Goal: Task Accomplishment & Management: Use online tool/utility

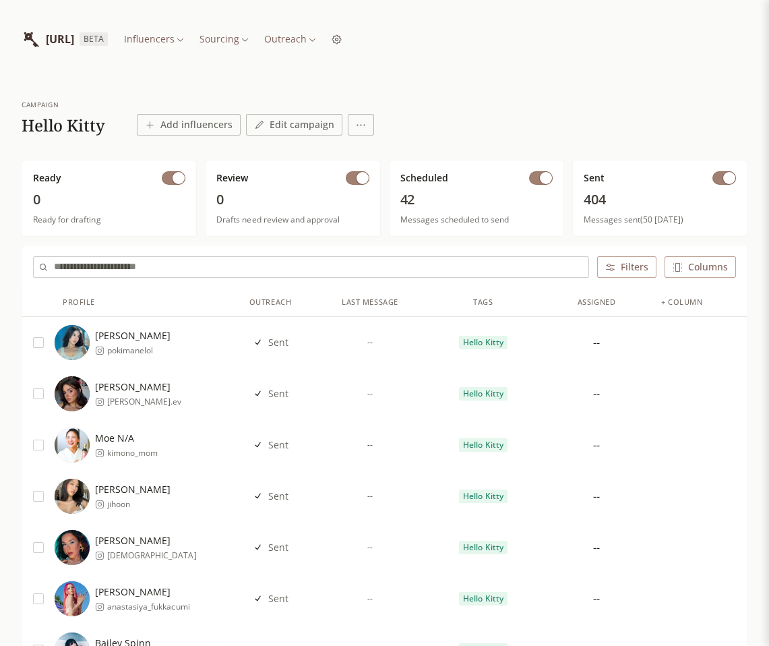
scroll to position [23, 0]
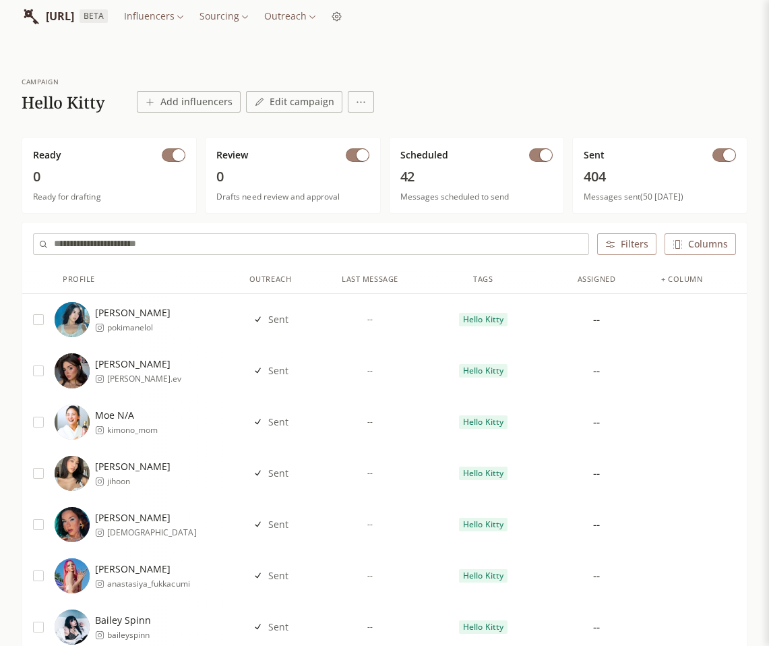
click at [320, 340] on div "--" at bounding box center [369, 319] width 113 height 51
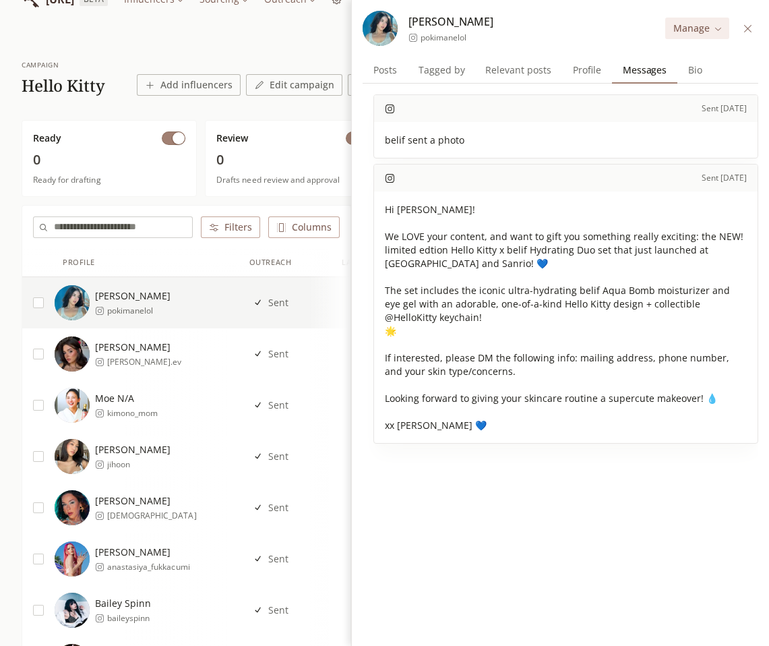
scroll to position [42, 0]
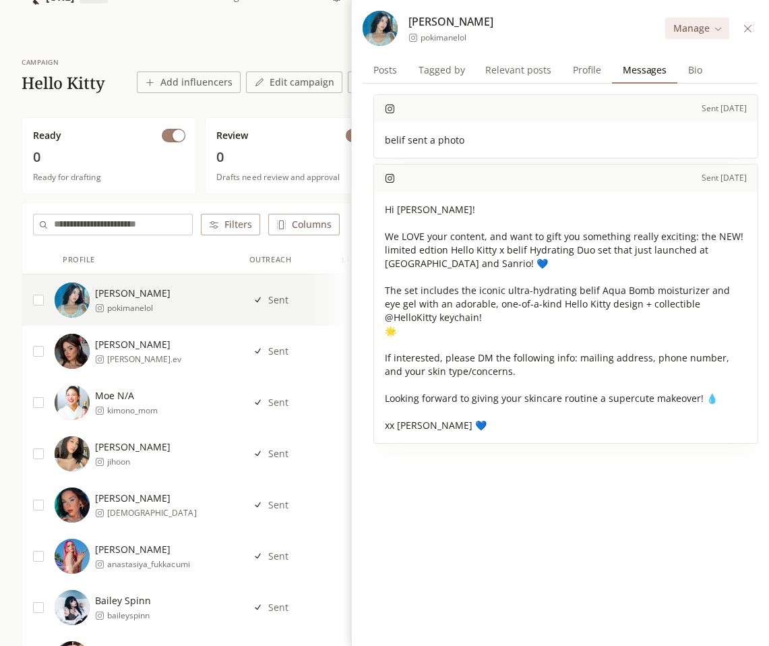
click at [751, 28] on icon at bounding box center [748, 29] width 10 height 10
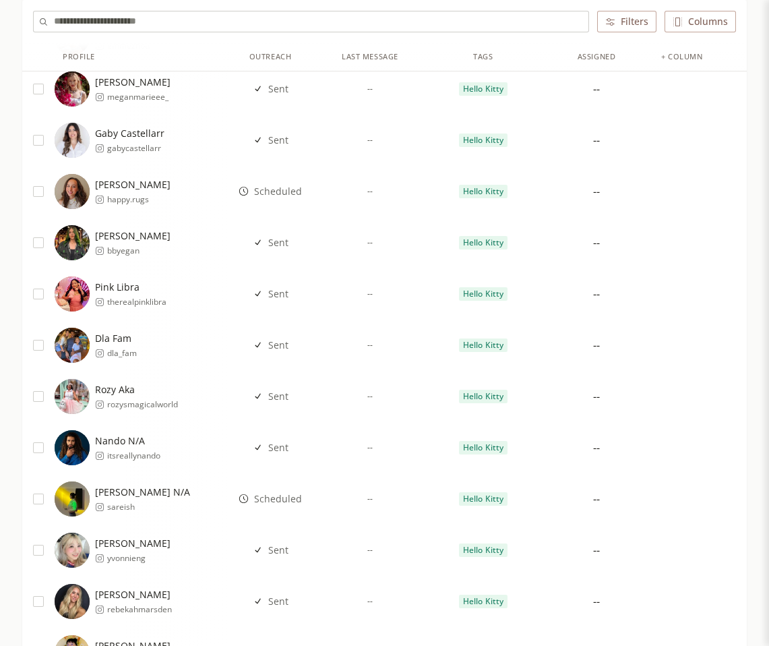
scroll to position [1938, 0]
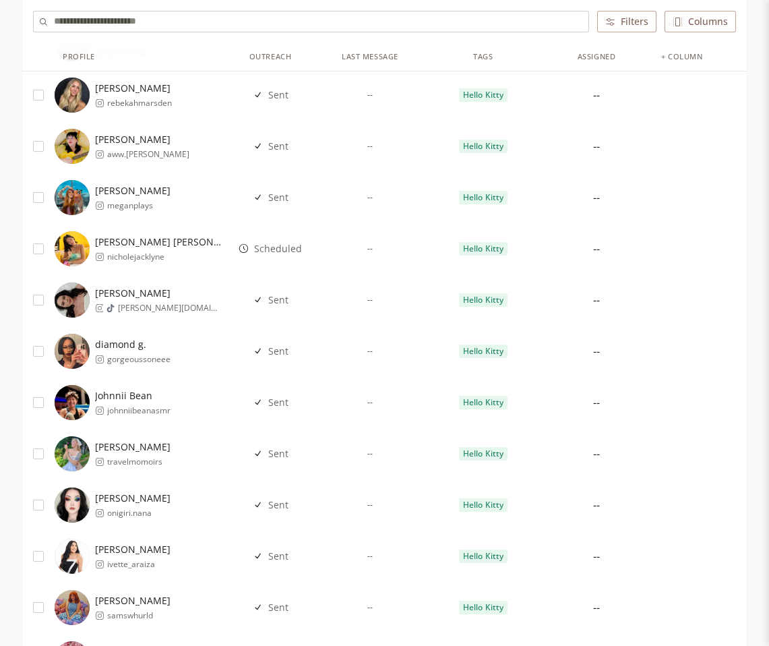
click at [280, 297] on span "Sent" at bounding box center [278, 299] width 20 height 13
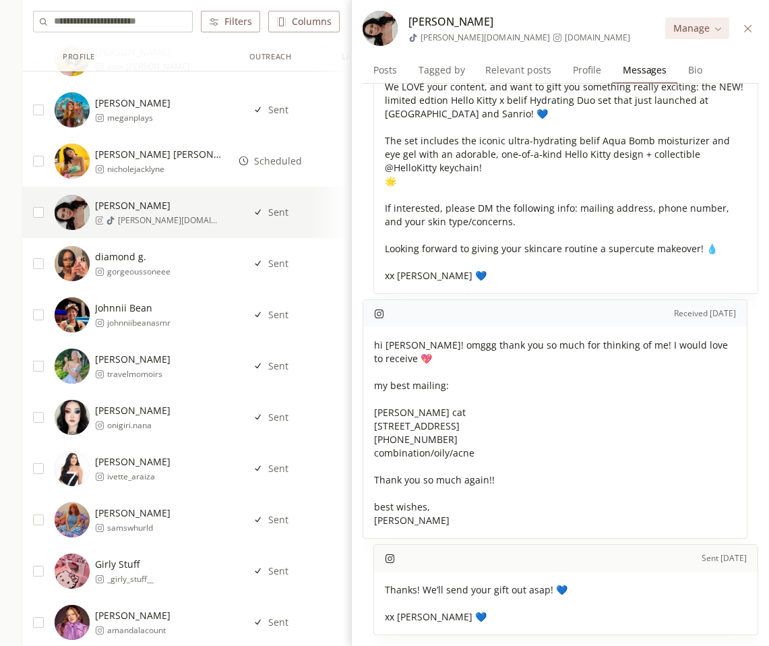
scroll to position [2025, 0]
click at [749, 26] on icon at bounding box center [747, 27] width 7 height 7
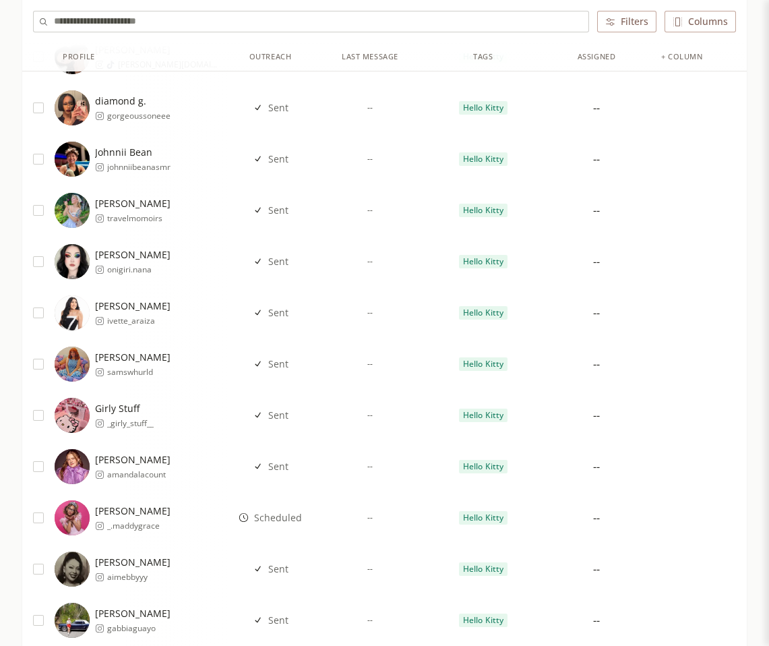
scroll to position [2198, 0]
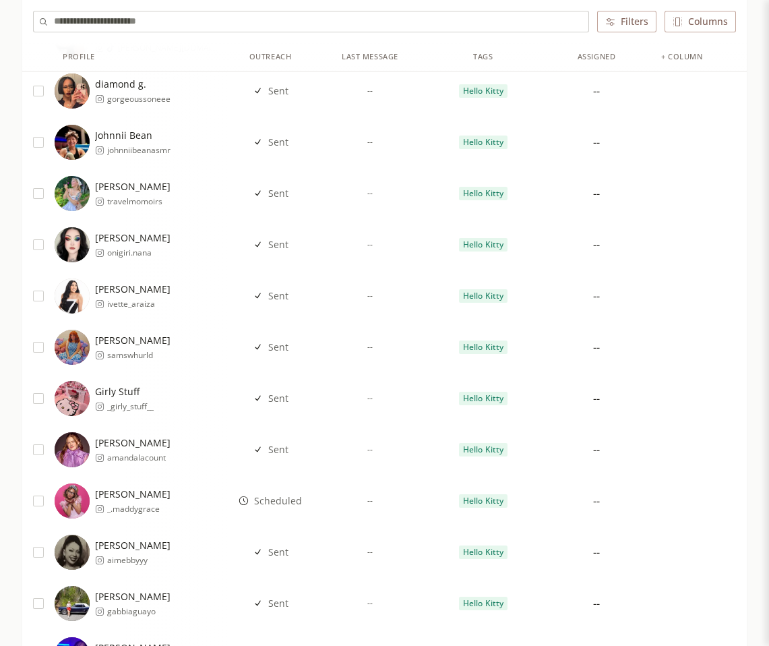
click at [186, 510] on div "[PERSON_NAME] _.maddygrace" at bounding box center [141, 500] width 173 height 35
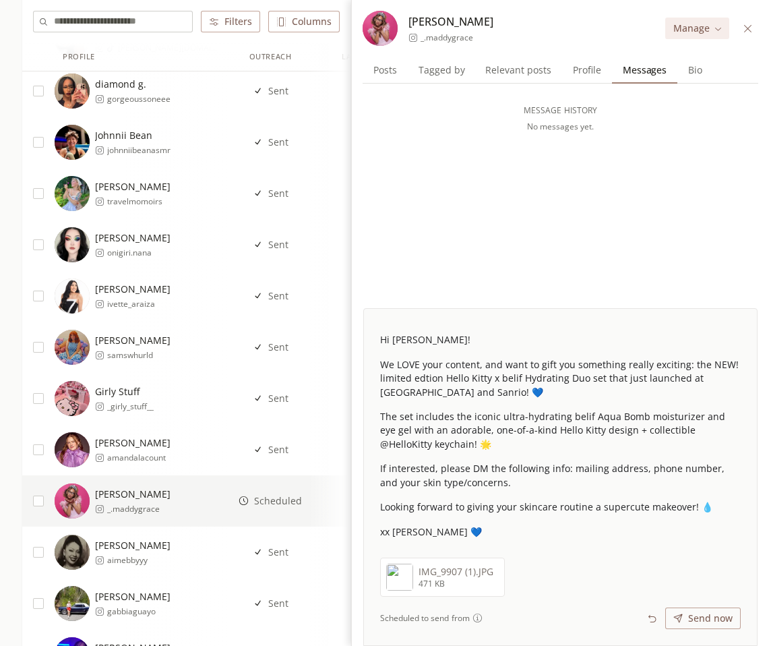
scroll to position [2190, 0]
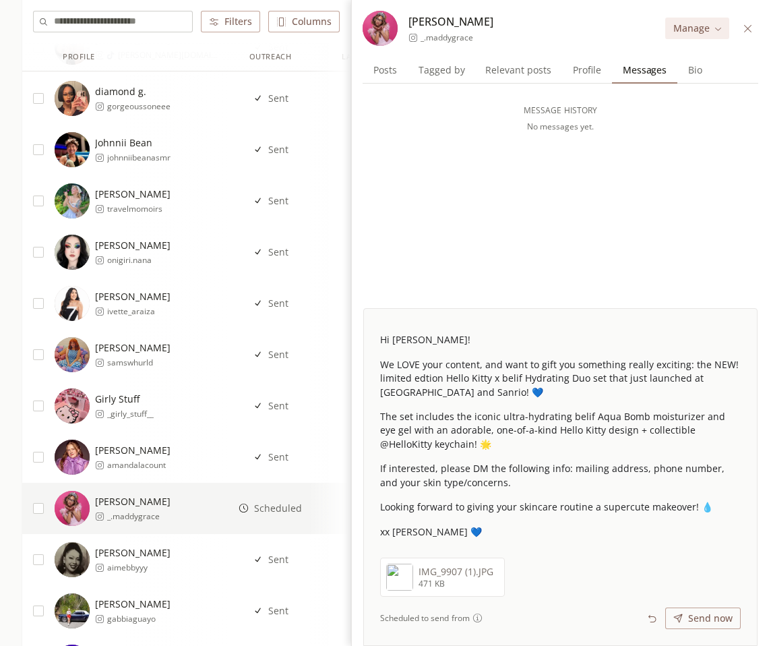
click at [750, 32] on icon at bounding box center [748, 29] width 10 height 10
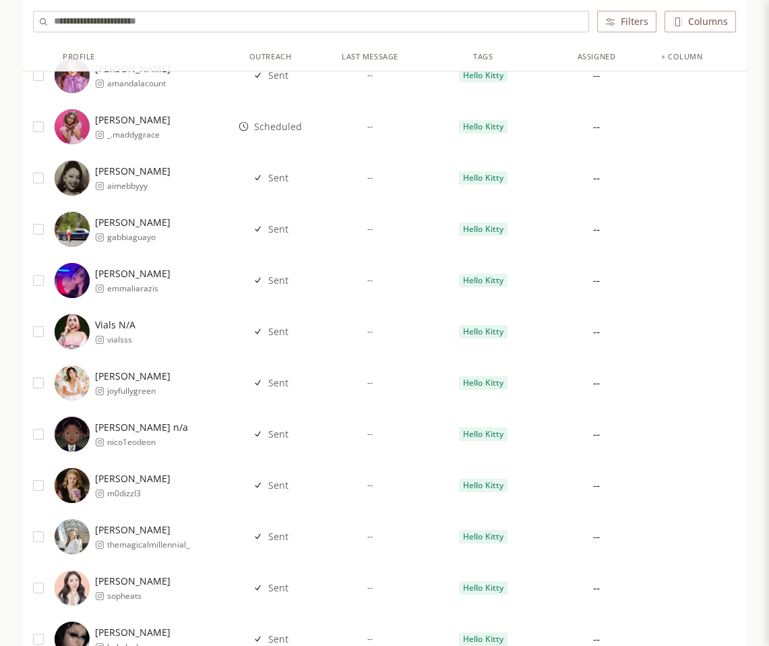
scroll to position [2612, 0]
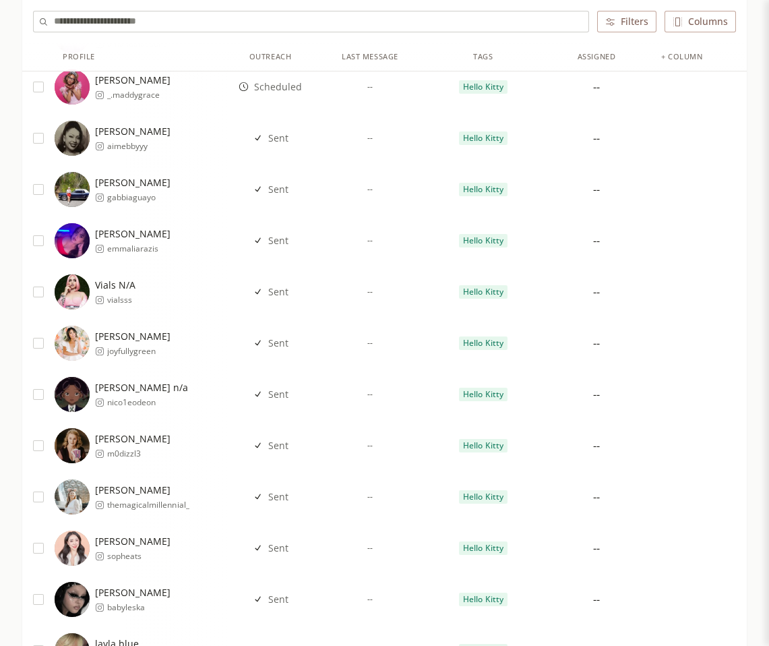
click at [326, 400] on div "--" at bounding box center [369, 394] width 113 height 51
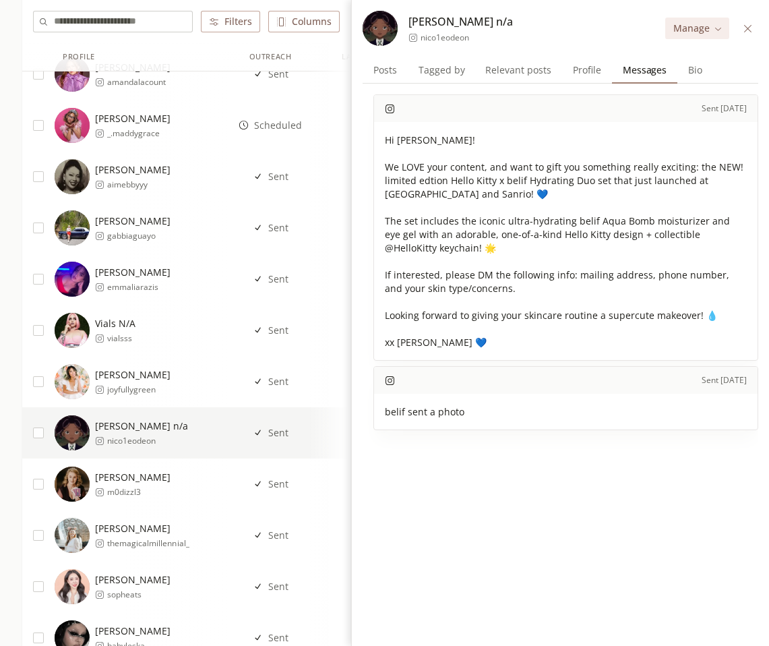
scroll to position [2550, 0]
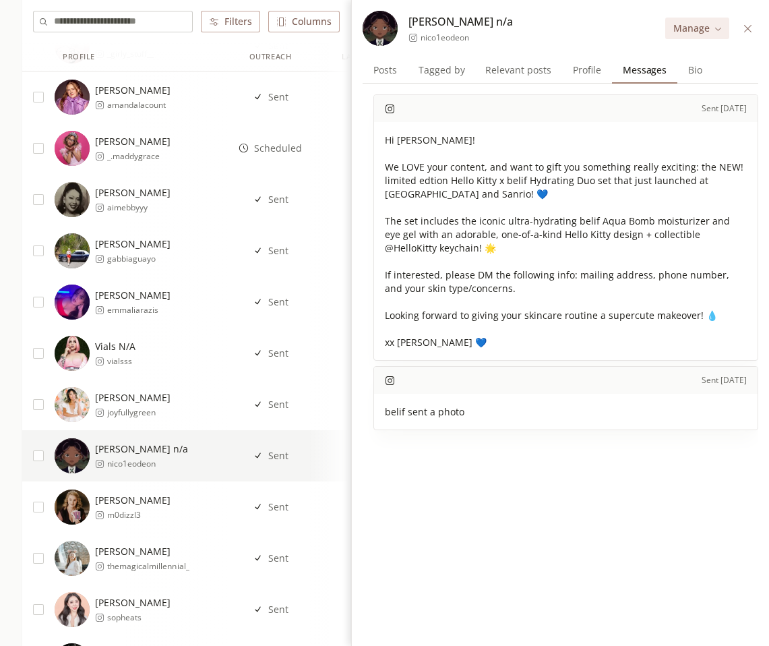
click at [749, 25] on icon at bounding box center [748, 29] width 10 height 10
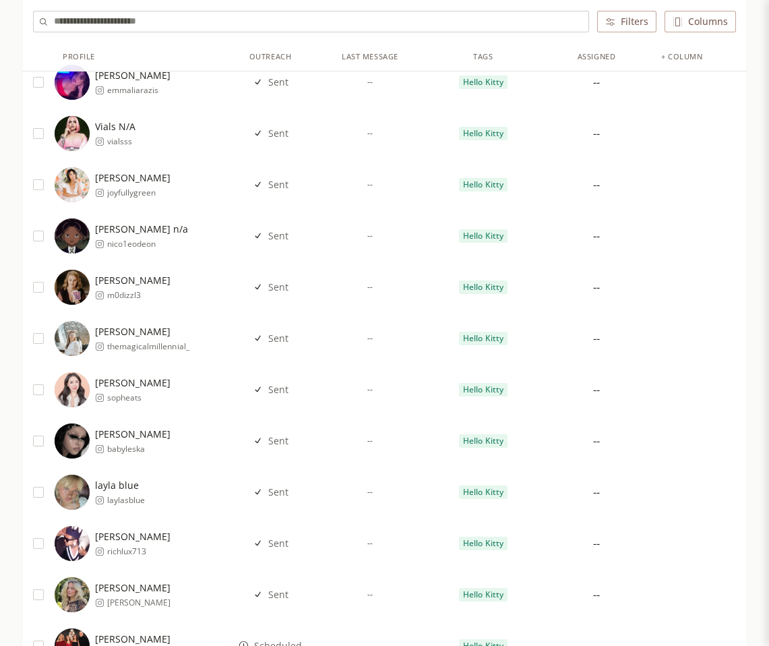
scroll to position [3166, 0]
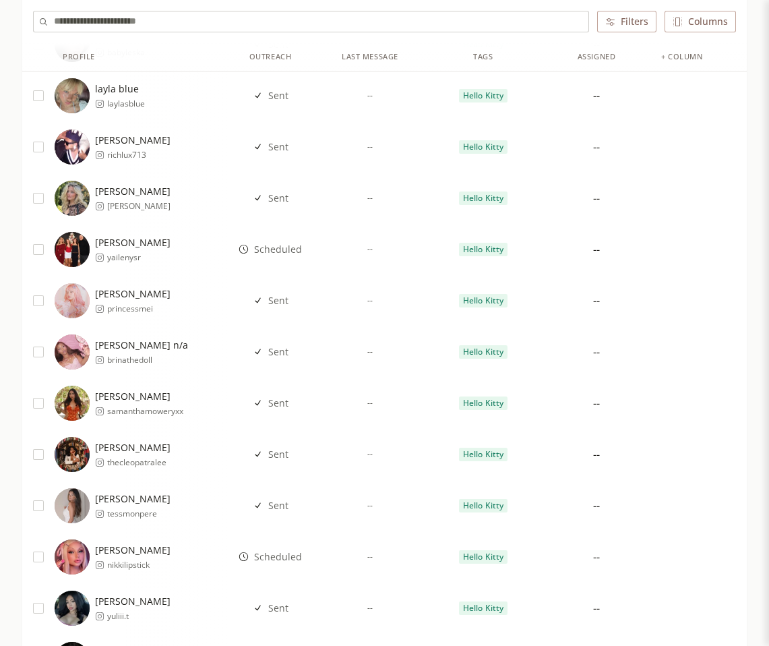
click at [185, 551] on div "[PERSON_NAME] nikkilipstick" at bounding box center [141, 556] width 173 height 35
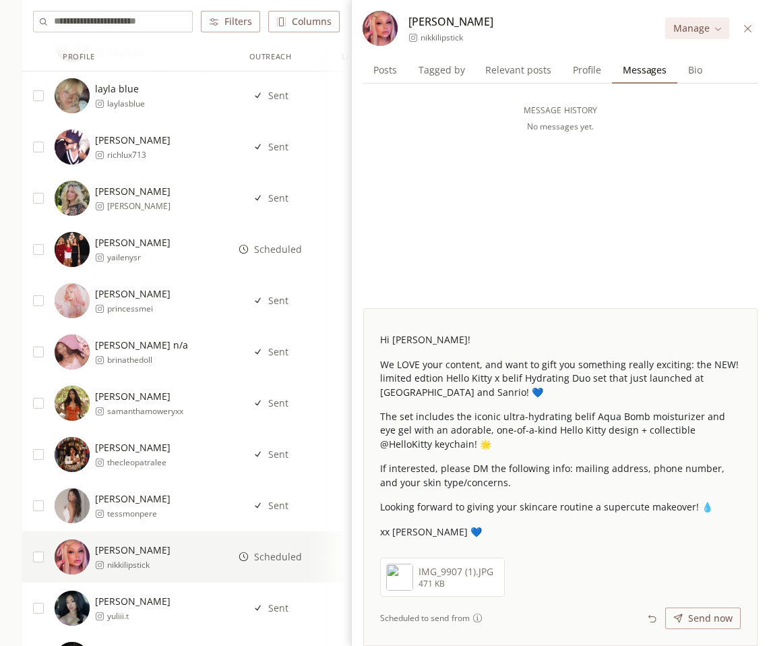
click at [743, 33] on icon at bounding box center [748, 29] width 10 height 10
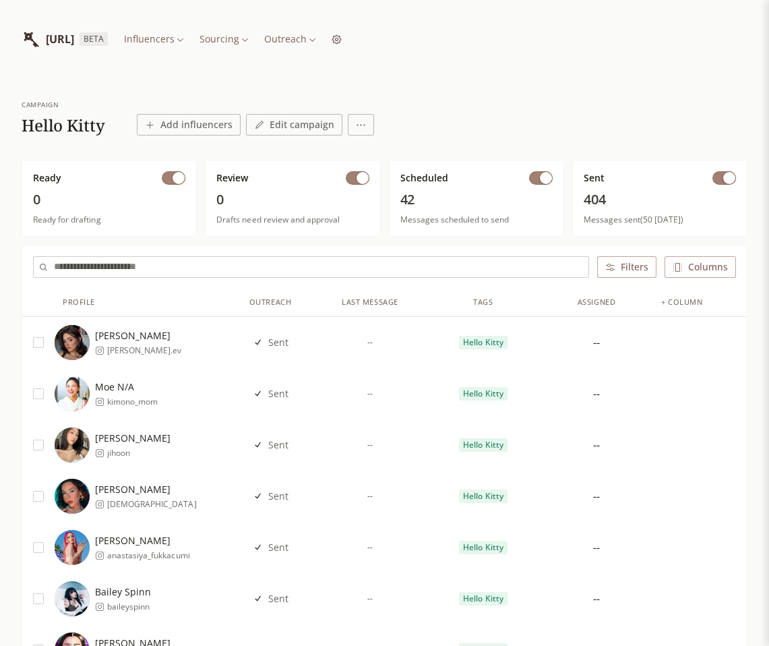
click at [669, 299] on div "+ column" at bounding box center [681, 302] width 41 height 11
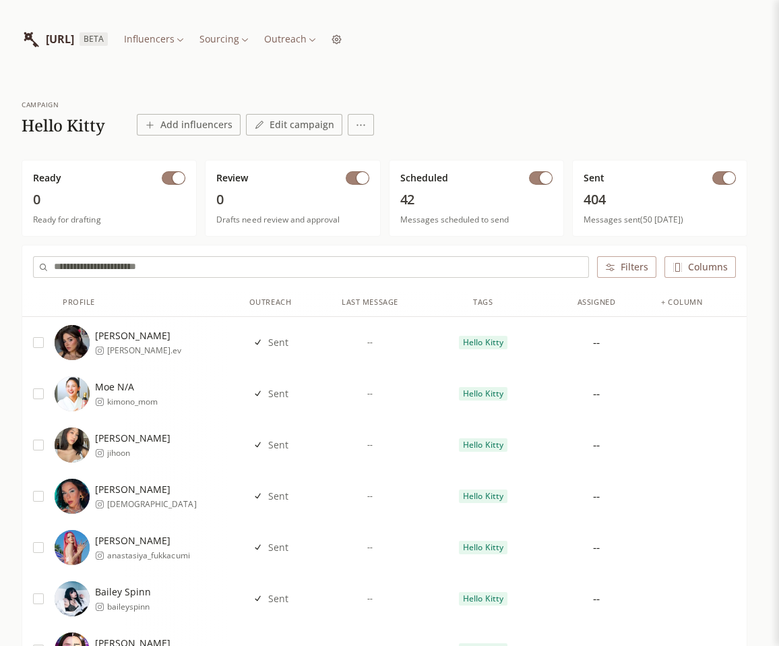
click at [660, 89] on div "Select columns Choose which columns to show in your table. Outreach Assigned Fo…" at bounding box center [389, 323] width 779 height 646
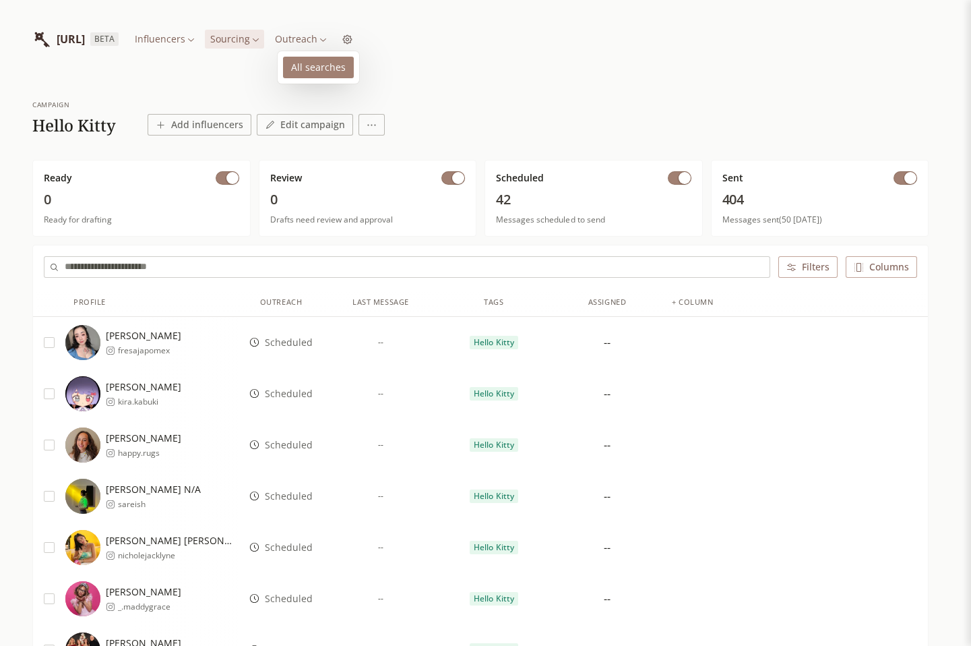
click at [318, 69] on link "All searches" at bounding box center [318, 68] width 71 height 22
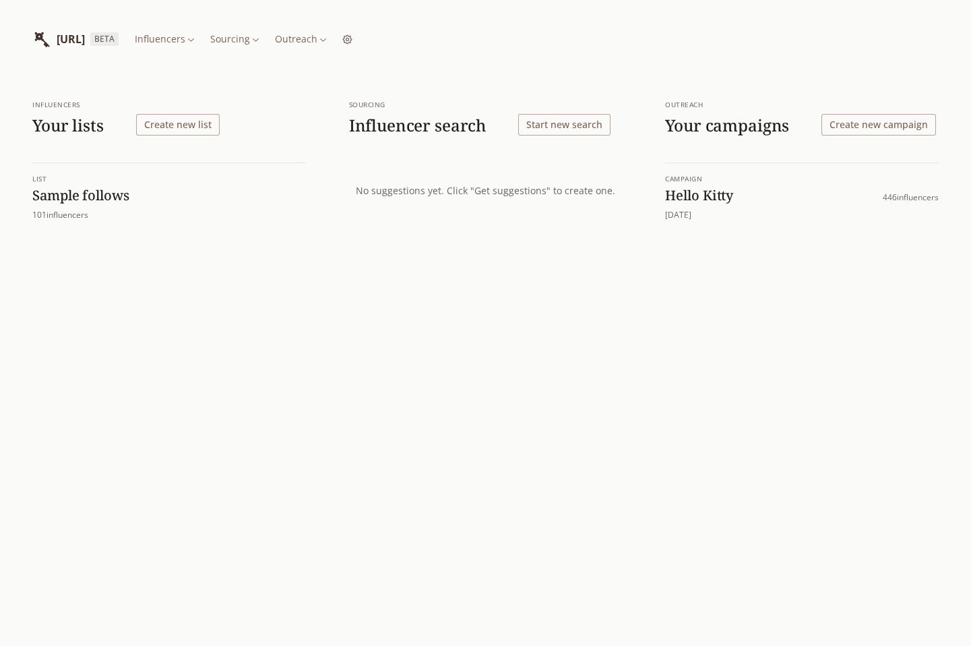
click at [101, 193] on h1 "Sample follows" at bounding box center [169, 196] width 274 height 18
click at [592, 128] on button "Start new search" at bounding box center [564, 125] width 92 height 22
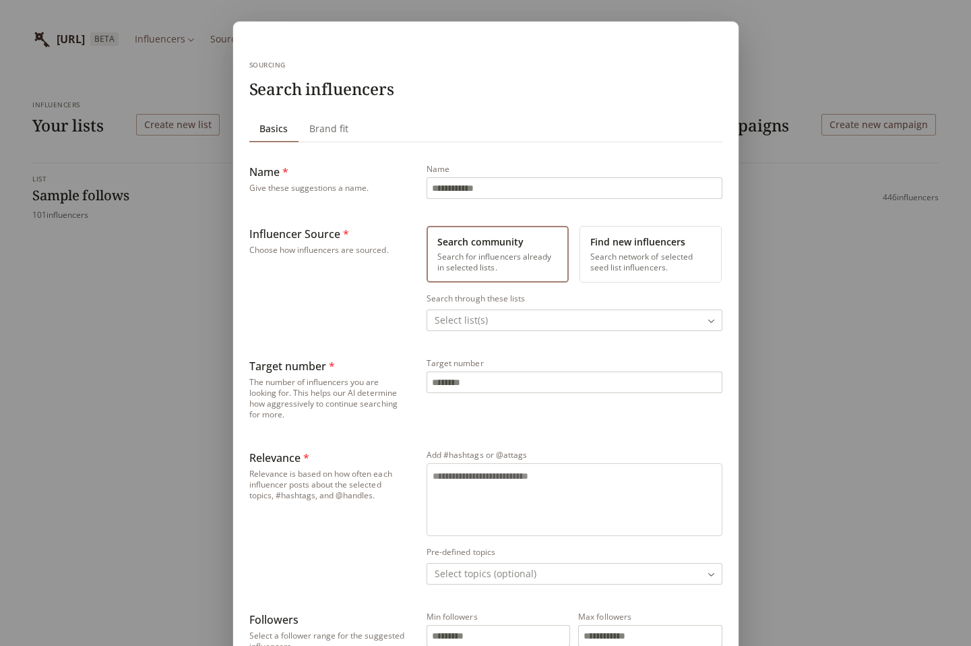
click at [639, 245] on button "Find new influencers Search network of selected seed list influencers." at bounding box center [651, 254] width 142 height 57
click at [497, 247] on button "Search community Search for influencers already in selected lists." at bounding box center [498, 254] width 142 height 57
click at [662, 249] on button "Find new influencers Search network of selected seed list influencers." at bounding box center [651, 254] width 142 height 57
